Goal: Check status

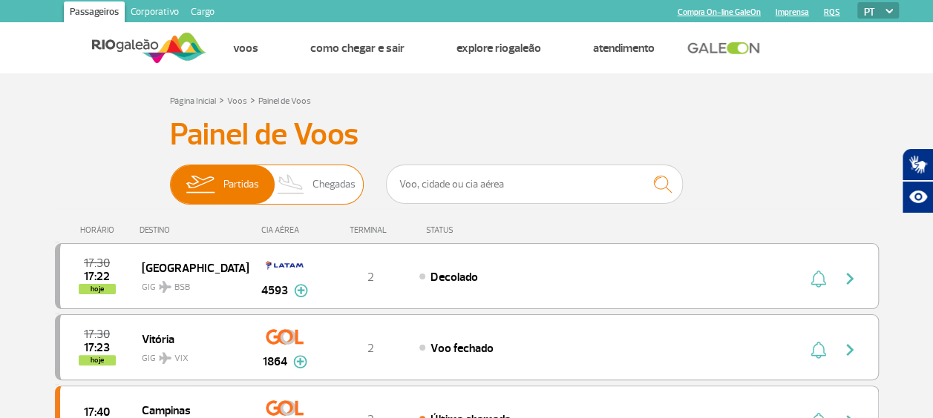
click at [326, 179] on span "Chegadas" at bounding box center [333, 184] width 43 height 39
click at [170, 177] on input "Partidas Chegadas" at bounding box center [170, 177] width 0 height 0
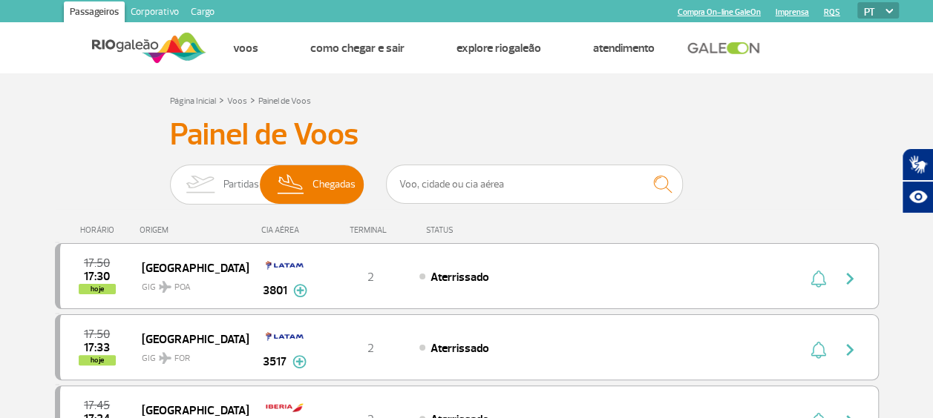
click at [432, 231] on div "STATUS" at bounding box center [478, 231] width 121 height 10
click at [231, 177] on span "Partidas" at bounding box center [241, 184] width 36 height 39
click at [170, 177] on input "Partidas Chegadas" at bounding box center [170, 177] width 0 height 0
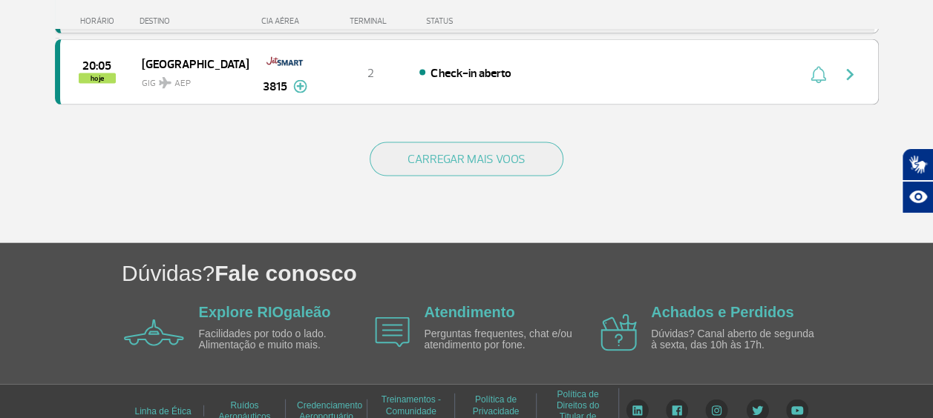
scroll to position [1574, 0]
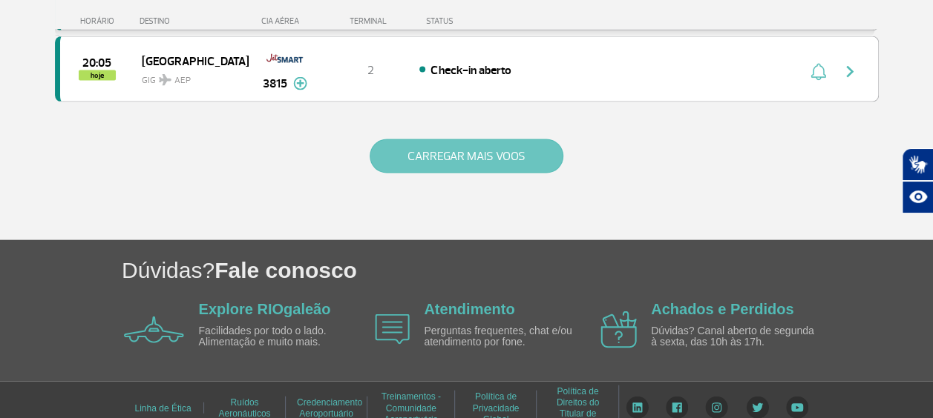
click at [442, 139] on button "CARREGAR MAIS VOOS" at bounding box center [466, 156] width 194 height 34
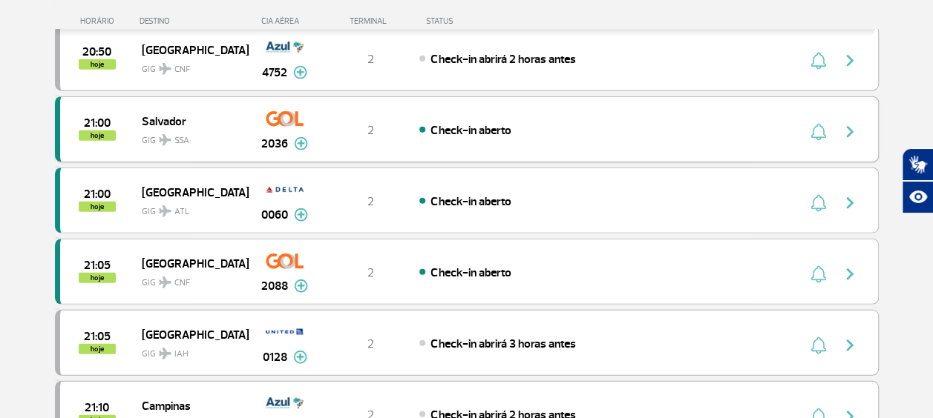
scroll to position [1870, 0]
click at [301, 279] on img at bounding box center [301, 285] width 14 height 13
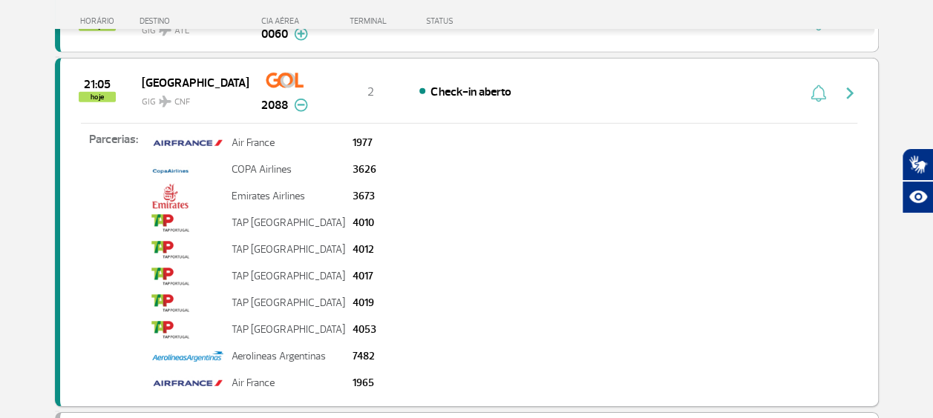
scroll to position [2019, 0]
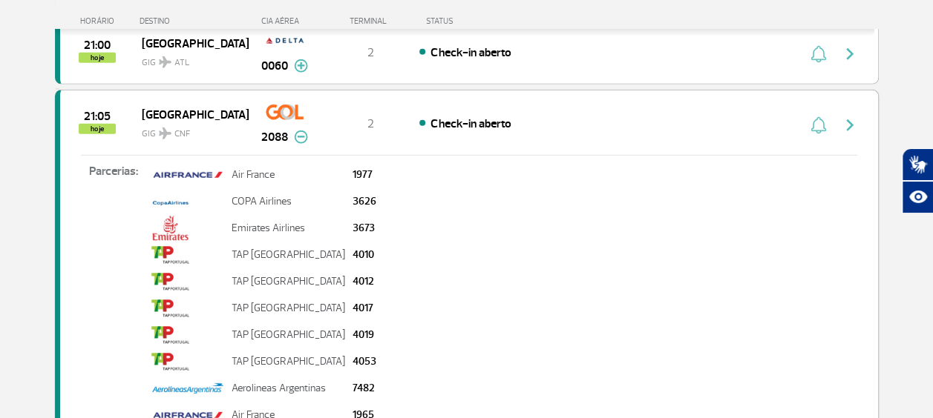
click at [850, 116] on img "button" at bounding box center [850, 125] width 18 height 18
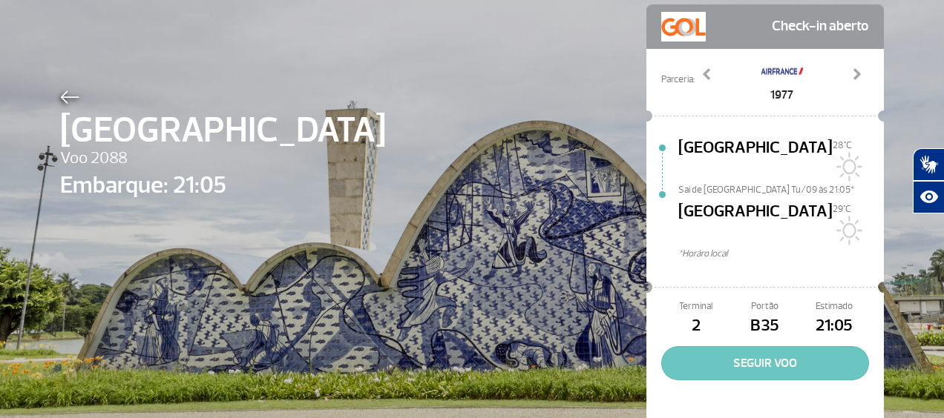
scroll to position [100, 0]
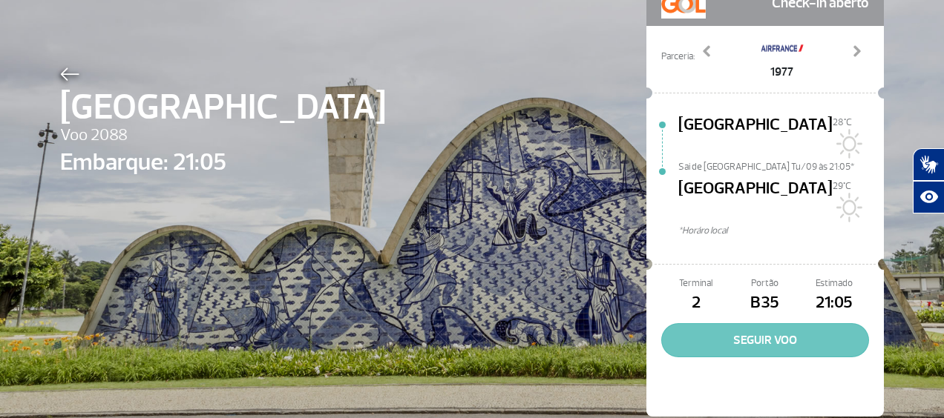
click at [745, 323] on button "SEGUIR VOO" at bounding box center [765, 340] width 208 height 34
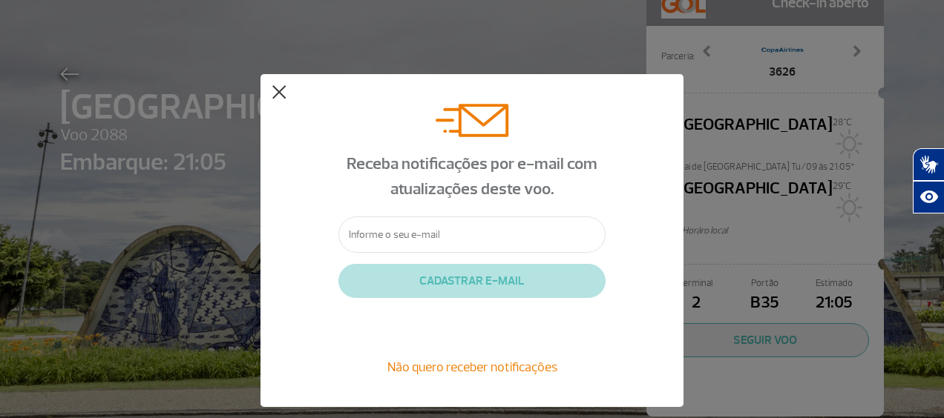
click at [277, 91] on button at bounding box center [279, 92] width 15 height 15
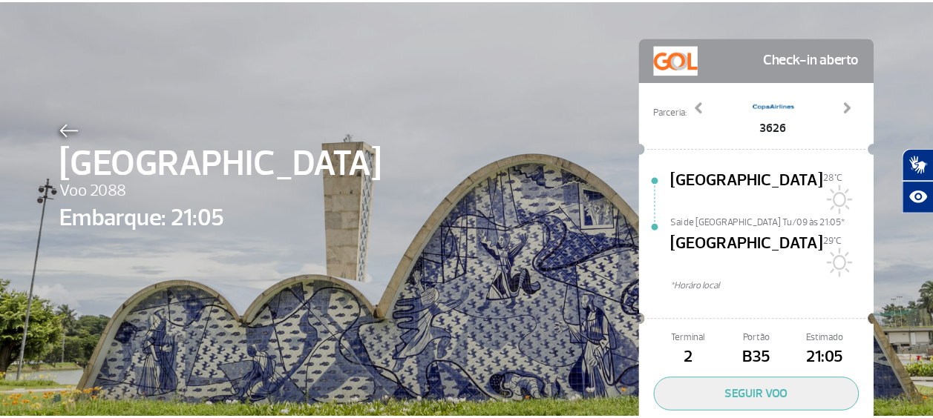
scroll to position [0, 0]
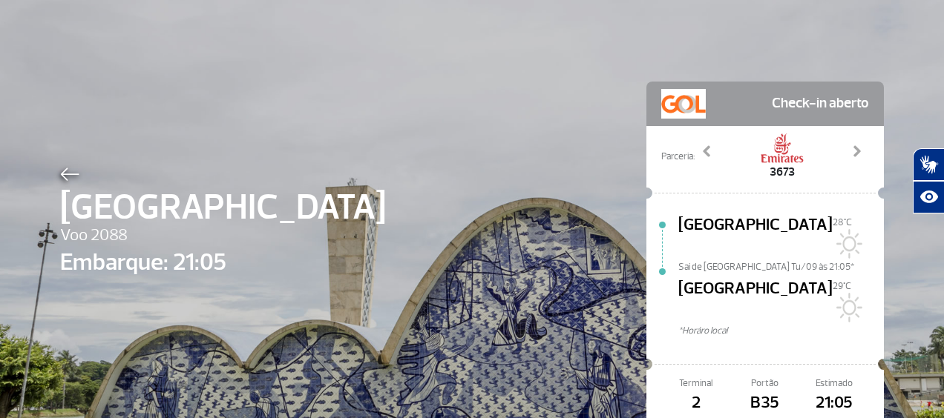
click at [52, 165] on div "[GEOGRAPHIC_DATA] Voo 2088 Embarque: 21:05 Check-in aberto Parceria: 1965 1977 …" at bounding box center [472, 277] width 846 height 554
click at [60, 170] on img at bounding box center [69, 174] width 19 height 13
